Goal: Task Accomplishment & Management: Use online tool/utility

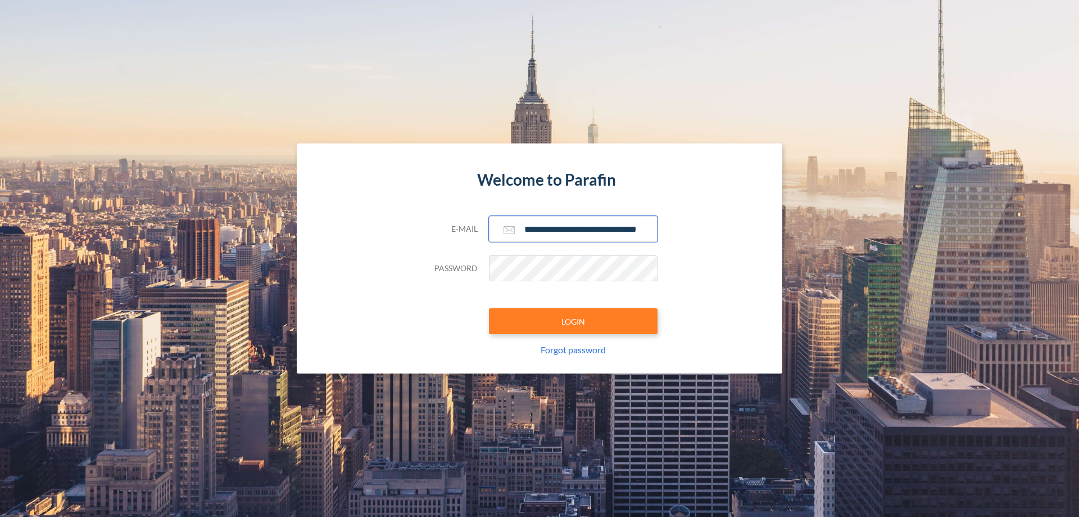
scroll to position [0, 18]
type input "**********"
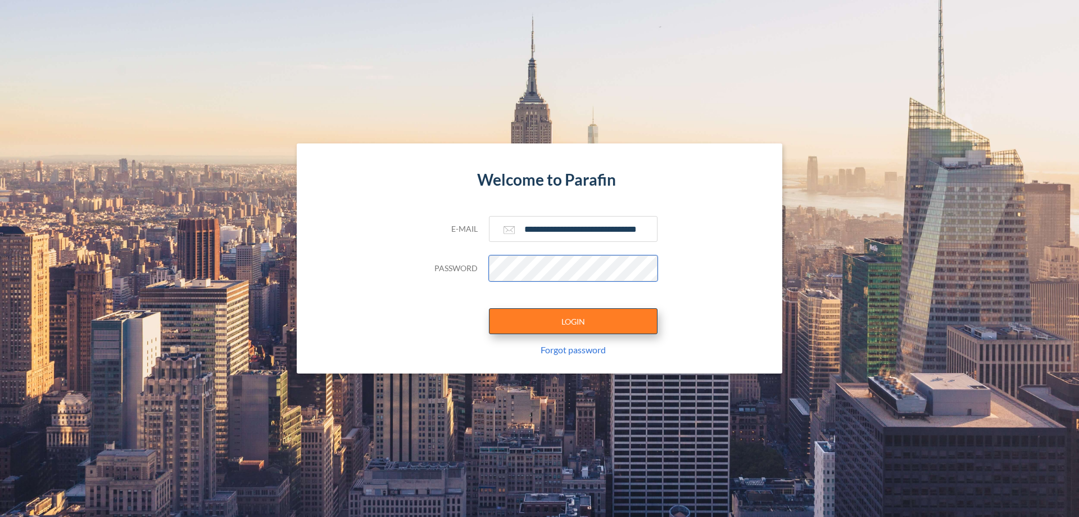
scroll to position [0, 0]
click at [573, 321] on button "LOGIN" at bounding box center [573, 321] width 169 height 26
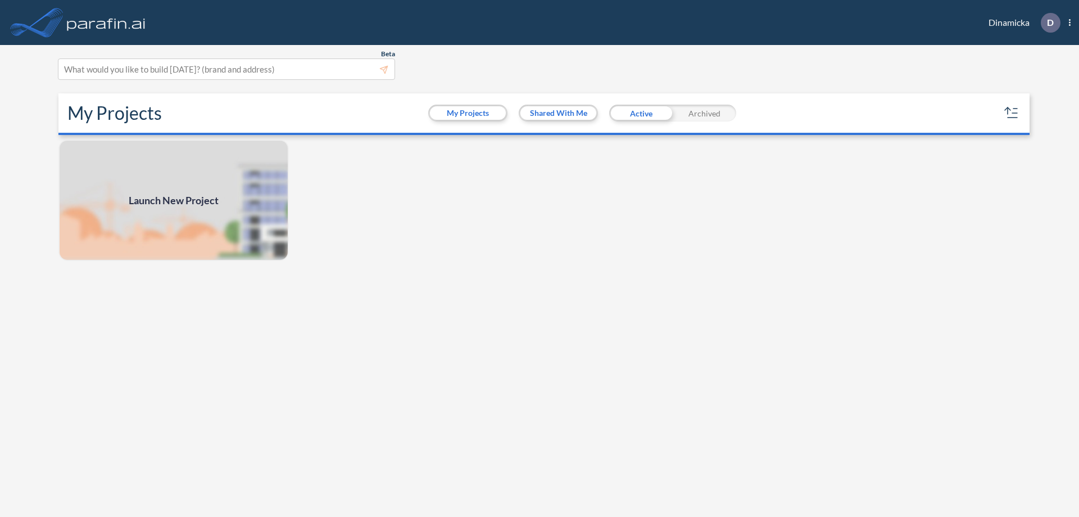
scroll to position [3, 0]
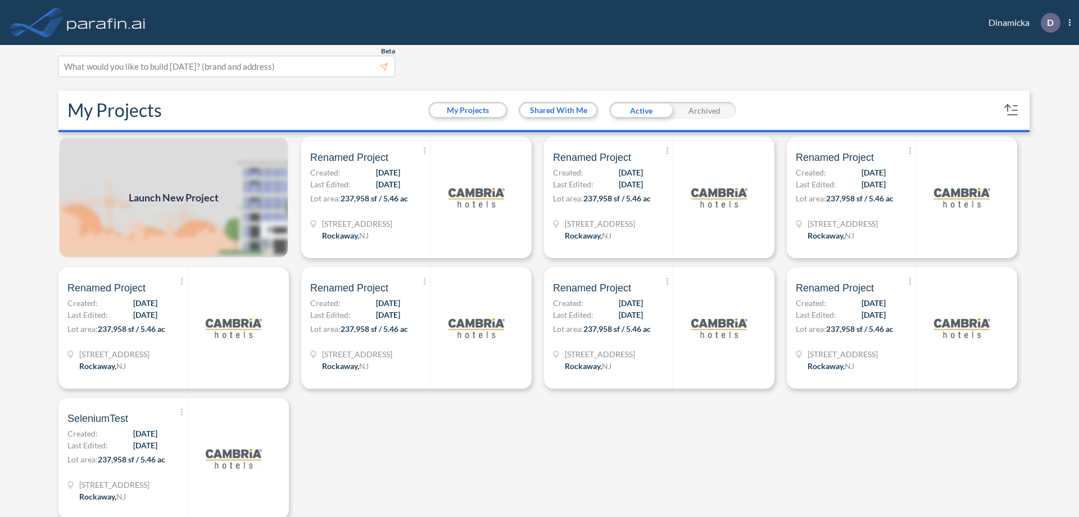
click at [174, 197] on span "Launch New Project" at bounding box center [174, 197] width 90 height 15
